Goal: Obtain resource: Obtain resource

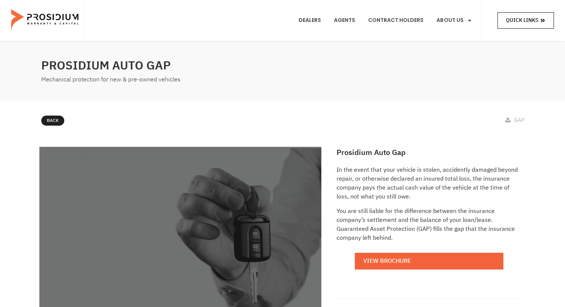
click at [548, 19] on link "Quick Links" at bounding box center [525, 20] width 56 height 16
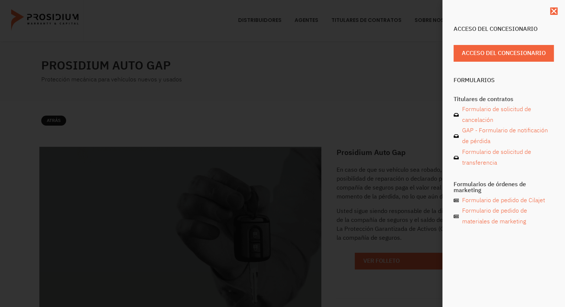
click at [555, 91] on div "Acceso del concesionario Acceso del concesionario Formularios Titulares de cont…" at bounding box center [504, 132] width 108 height 220
click at [493, 122] on font "Formulario de solicitud de cancelación" at bounding box center [496, 115] width 69 height 20
click at [422, 97] on div "Acceso del concesionario Acceso del concesionario Formularios Titulares de cont…" at bounding box center [282, 153] width 565 height 307
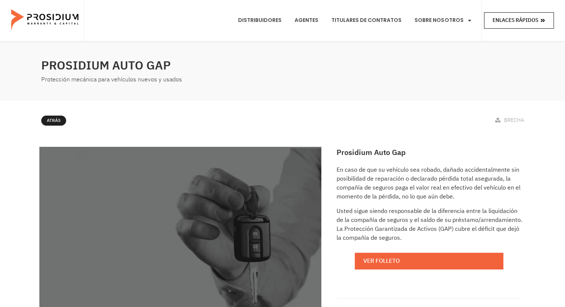
click at [532, 19] on font "Enlaces rápidos" at bounding box center [516, 20] width 46 height 8
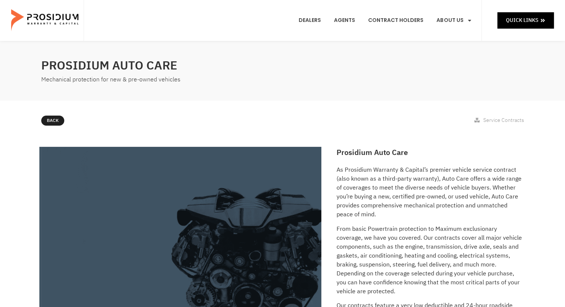
click at [59, 13] on img at bounding box center [45, 20] width 69 height 37
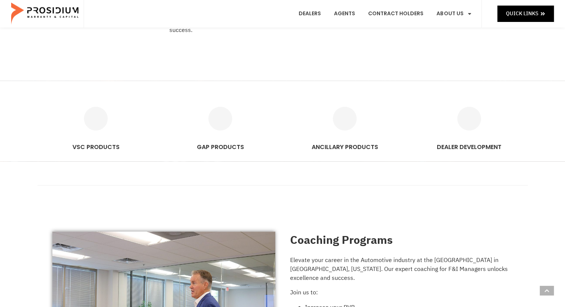
scroll to position [431, 0]
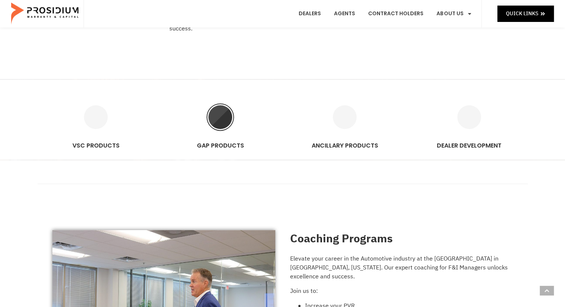
click at [224, 119] on icon "GAP PRODUCTS" at bounding box center [220, 117] width 24 height 24
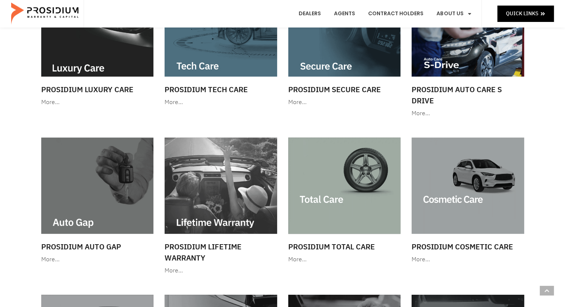
scroll to position [285, 0]
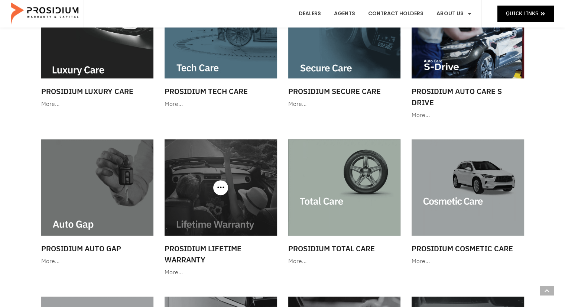
click at [208, 253] on h3 "Prosidium Lifetime Warranty" at bounding box center [221, 254] width 113 height 22
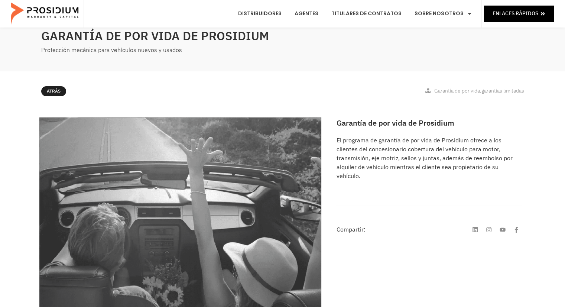
scroll to position [19, 0]
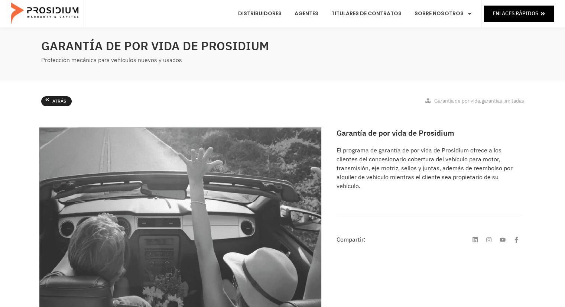
click at [53, 97] on span "Atrás" at bounding box center [59, 101] width 14 height 8
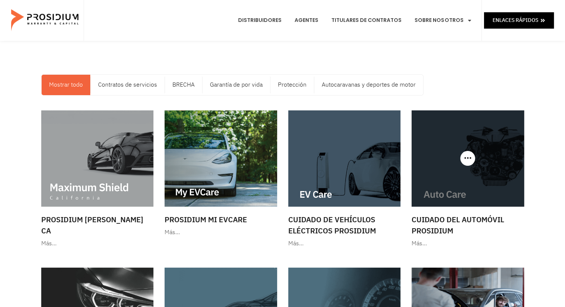
click at [506, 149] on img at bounding box center [468, 158] width 113 height 96
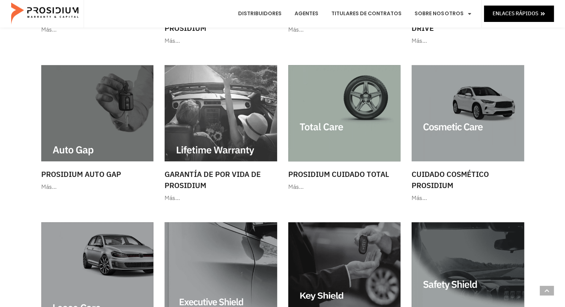
scroll to position [370, 0]
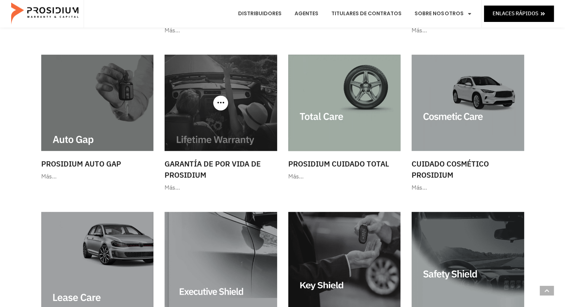
click at [233, 159] on font "Garantía de por vida de Prosidium" at bounding box center [213, 169] width 96 height 22
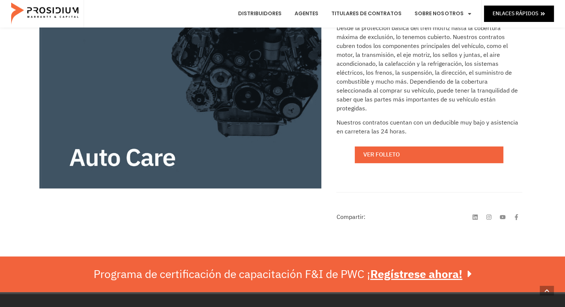
scroll to position [206, 0]
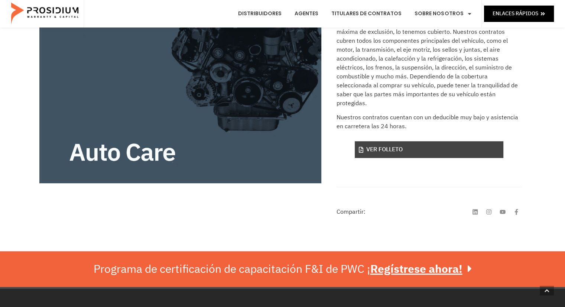
click at [412, 142] on link "Ver folleto" at bounding box center [429, 149] width 149 height 17
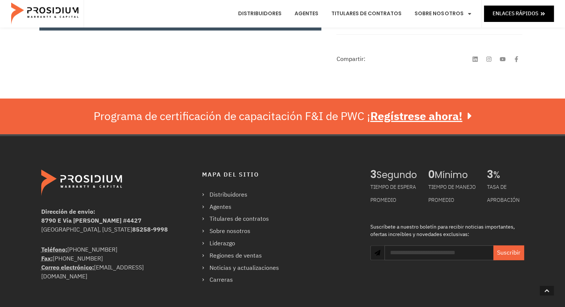
scroll to position [363, 0]
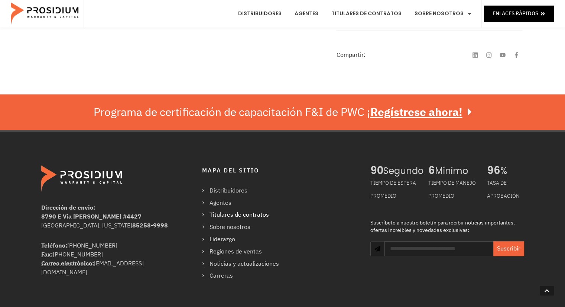
click at [253, 210] on font "Titulares de contratos" at bounding box center [239, 214] width 59 height 9
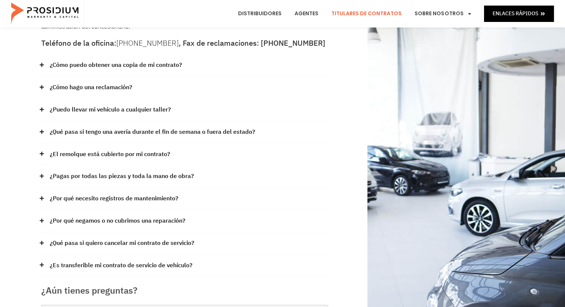
scroll to position [94, 0]
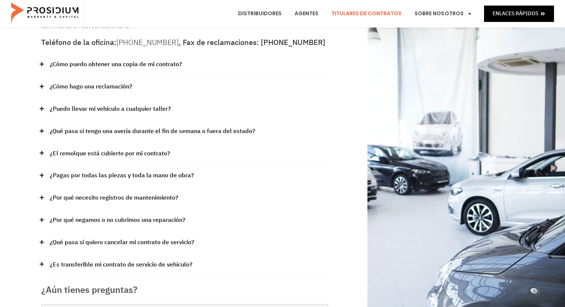
click at [165, 108] on font "¿Puedo llevar mi vehículo a cualquier taller?" at bounding box center [110, 108] width 121 height 9
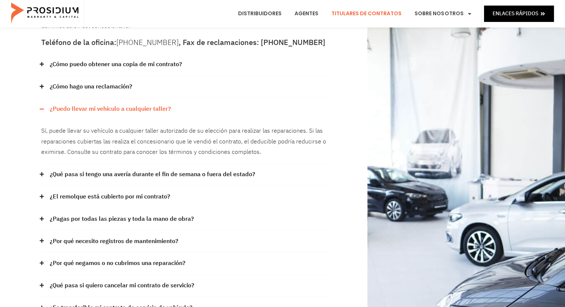
click at [239, 177] on font "¿Qué pasa si tengo una avería durante el fin de semana o fuera del estado?" at bounding box center [152, 174] width 205 height 9
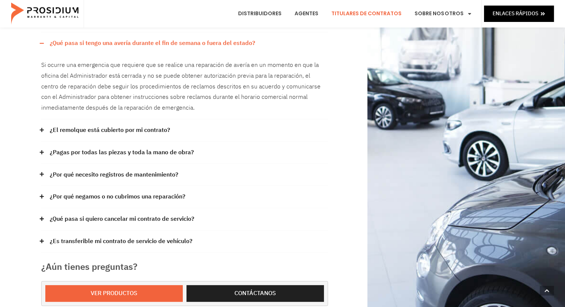
scroll to position [227, 0]
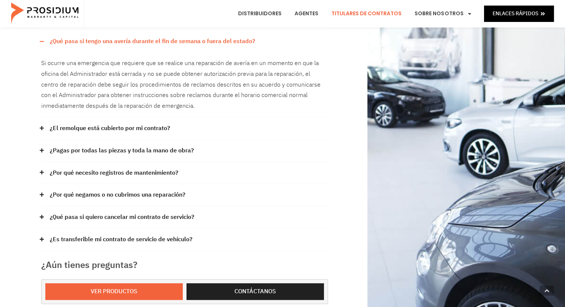
click at [161, 127] on font "¿El remolque está cubierto por mi contrato?" at bounding box center [110, 128] width 120 height 9
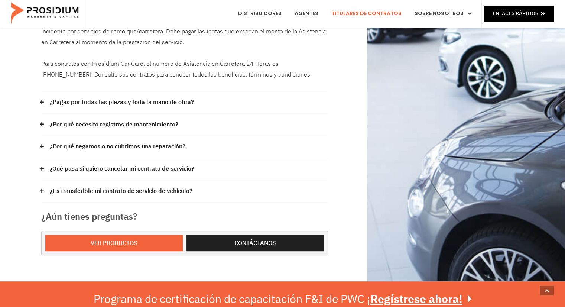
scroll to position [371, 0]
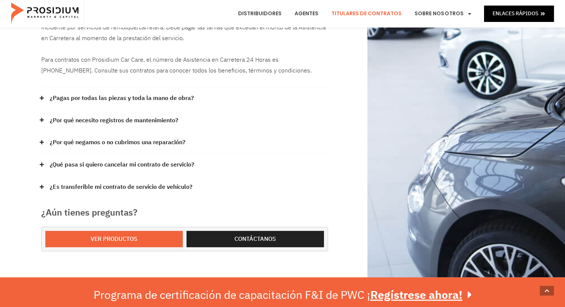
click at [178, 119] on font "¿Por qué necesito registros de mantenimiento?" at bounding box center [114, 120] width 129 height 9
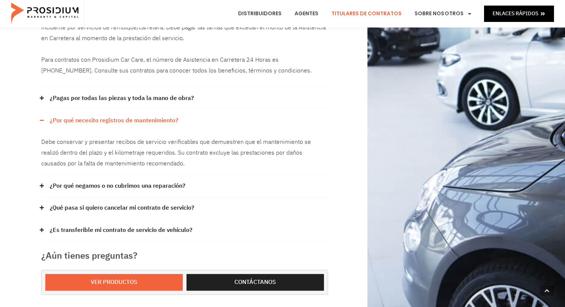
click at [177, 183] on font "¿Por qué negamos o no cubrimos una reparación?" at bounding box center [118, 185] width 136 height 9
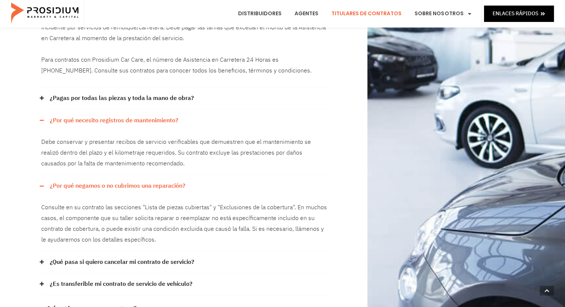
click at [187, 263] on font "¿Qué pasa si quiero cancelar mi contrato de servicio?" at bounding box center [122, 261] width 145 height 9
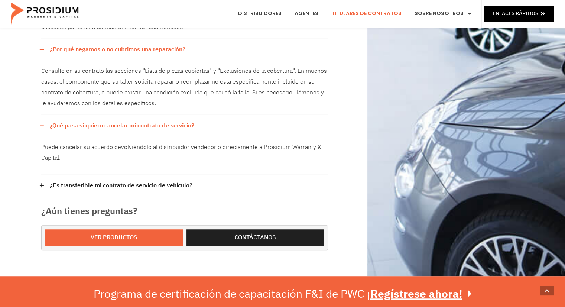
scroll to position [515, 0]
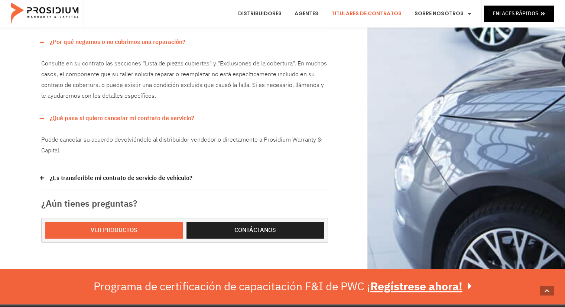
click at [186, 179] on font "¿Es transferible mi contrato de servicio de vehículo?" at bounding box center [121, 178] width 143 height 9
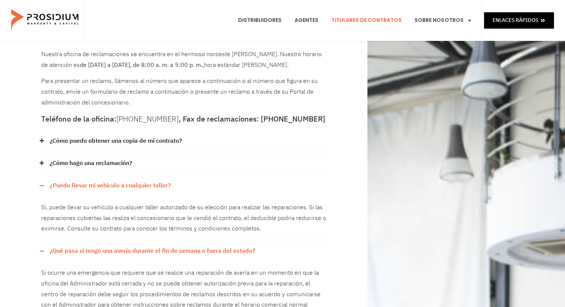
scroll to position [0, 0]
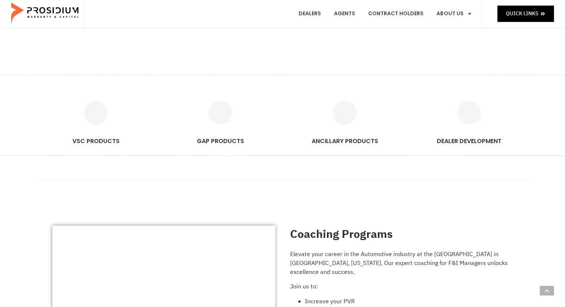
scroll to position [438, 0]
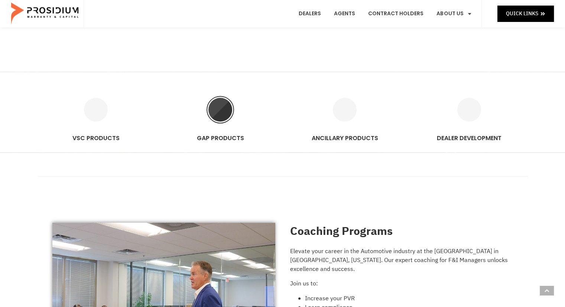
click at [218, 110] on icon "GAP PRODUCTS" at bounding box center [220, 110] width 24 height 24
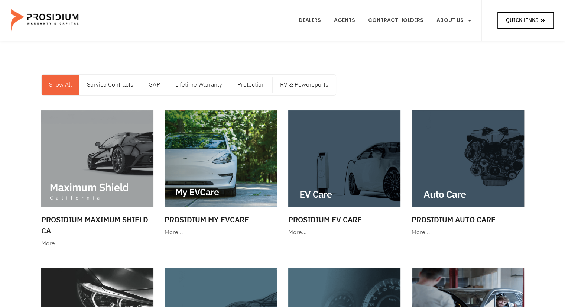
click at [538, 21] on span "Quick Links" at bounding box center [522, 20] width 32 height 9
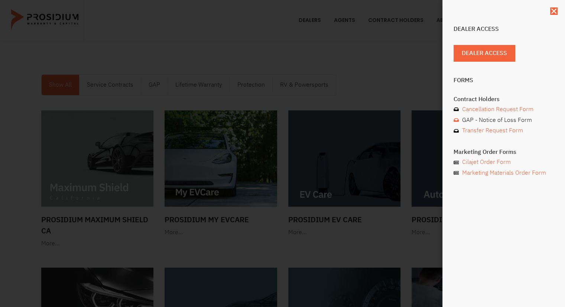
click at [504, 121] on span "GAP - Notice of Loss Form" at bounding box center [496, 120] width 72 height 11
click at [497, 108] on span "Cancellation Request Form" at bounding box center [496, 109] width 73 height 11
